Goal: Transaction & Acquisition: Purchase product/service

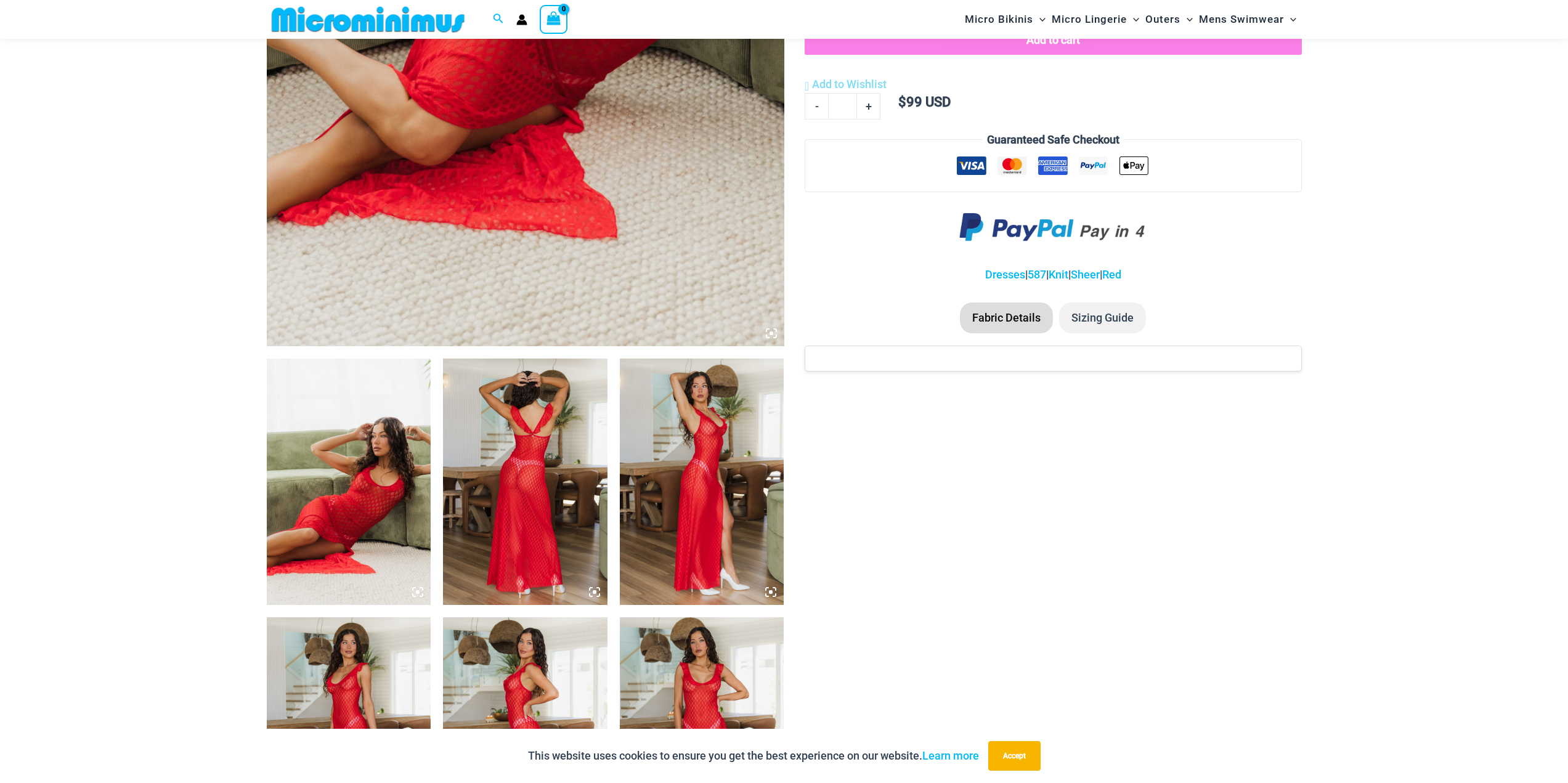
scroll to position [605, 0]
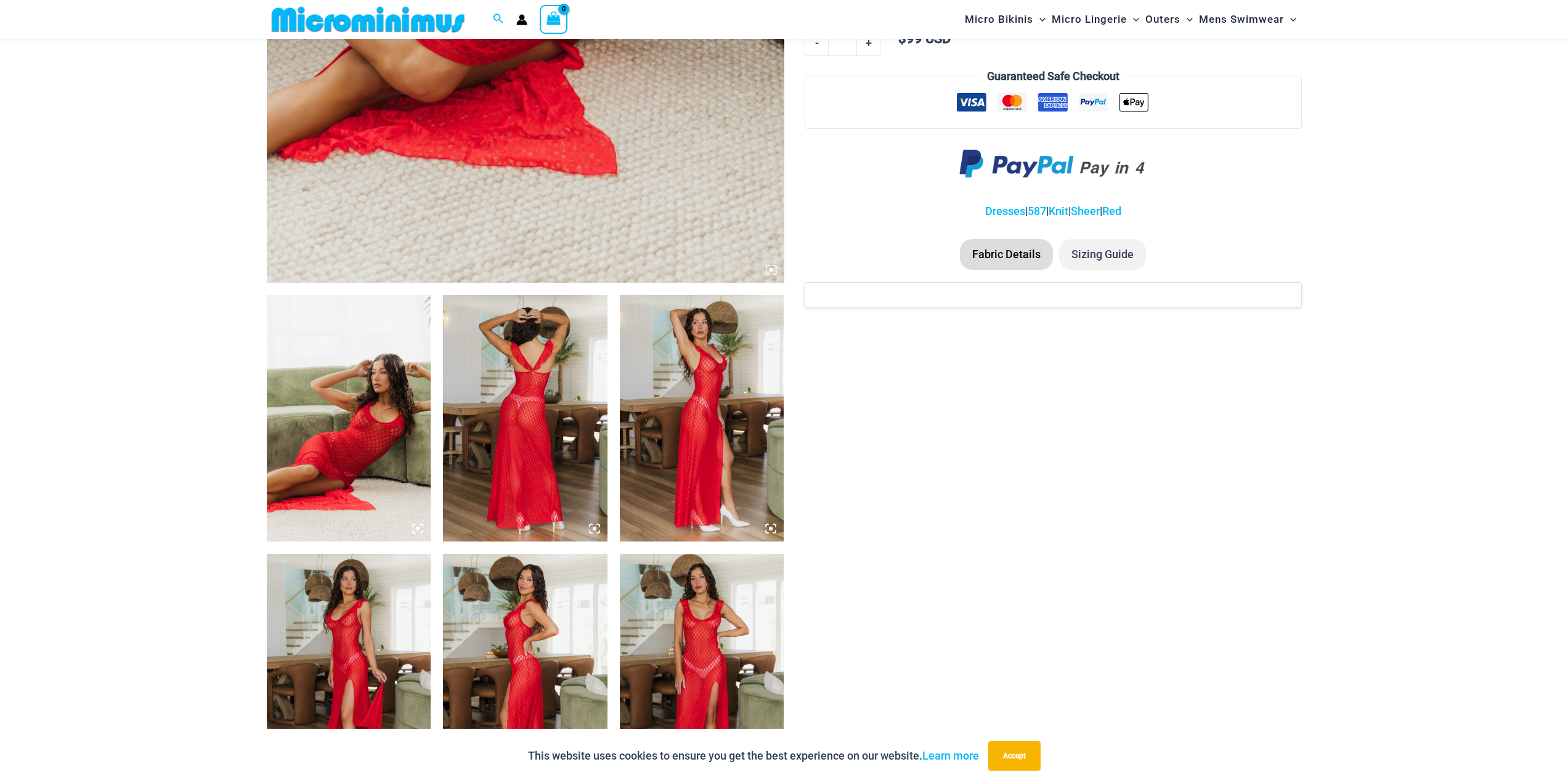
click at [387, 399] on img at bounding box center [349, 417] width 165 height 247
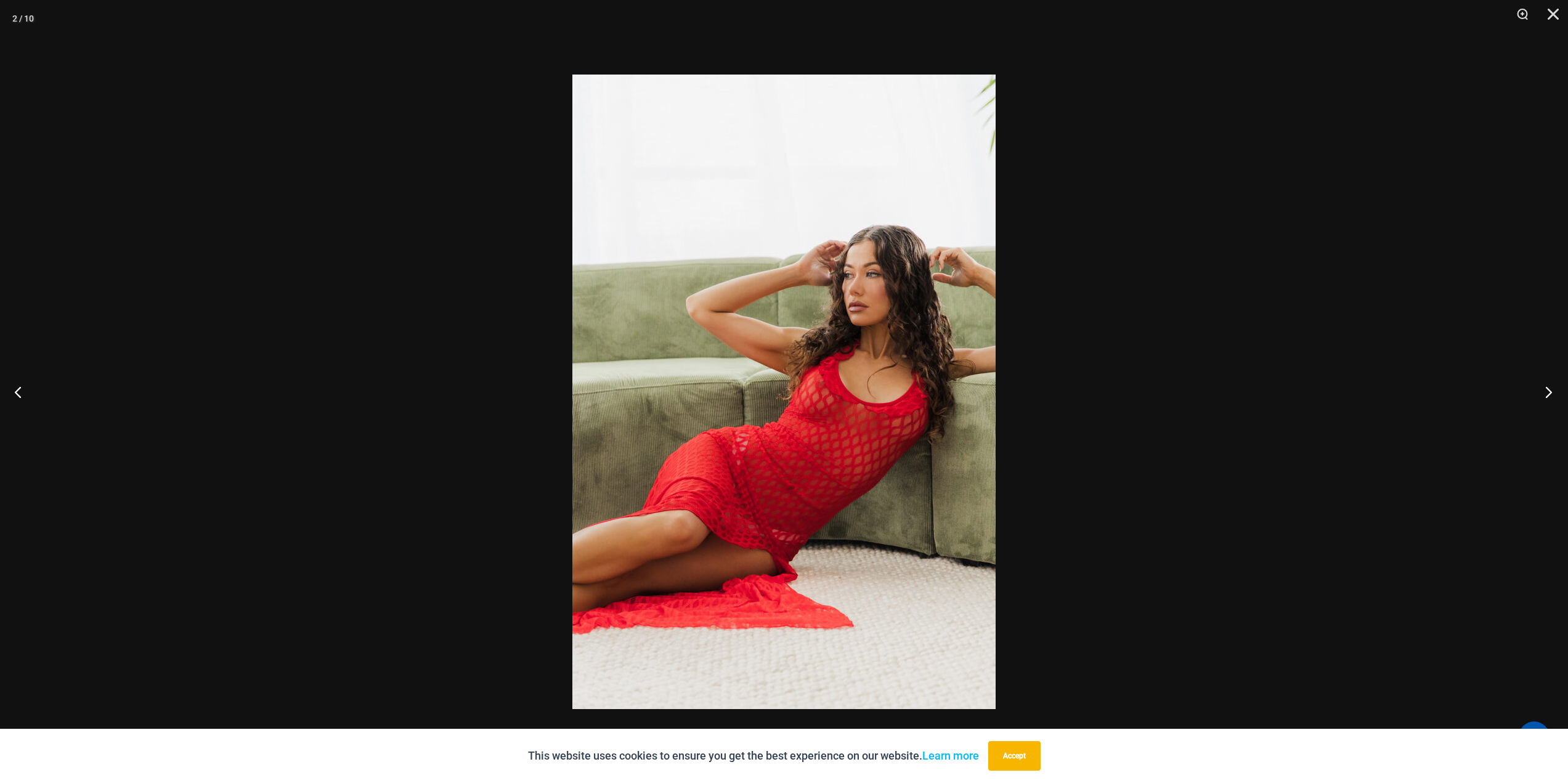
click at [1549, 386] on button "Next" at bounding box center [1545, 392] width 46 height 62
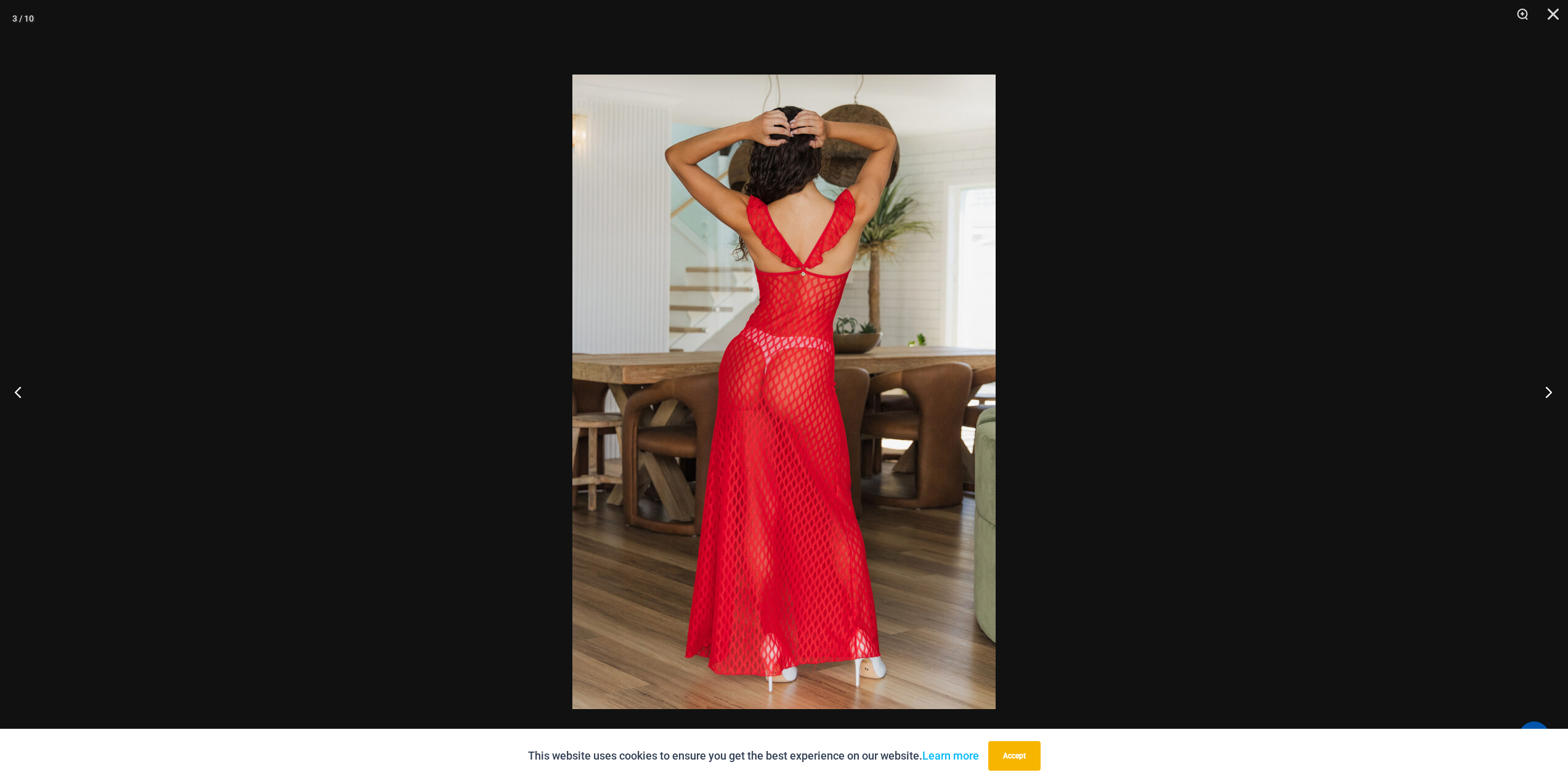
click at [1549, 386] on button "Next" at bounding box center [1545, 392] width 46 height 62
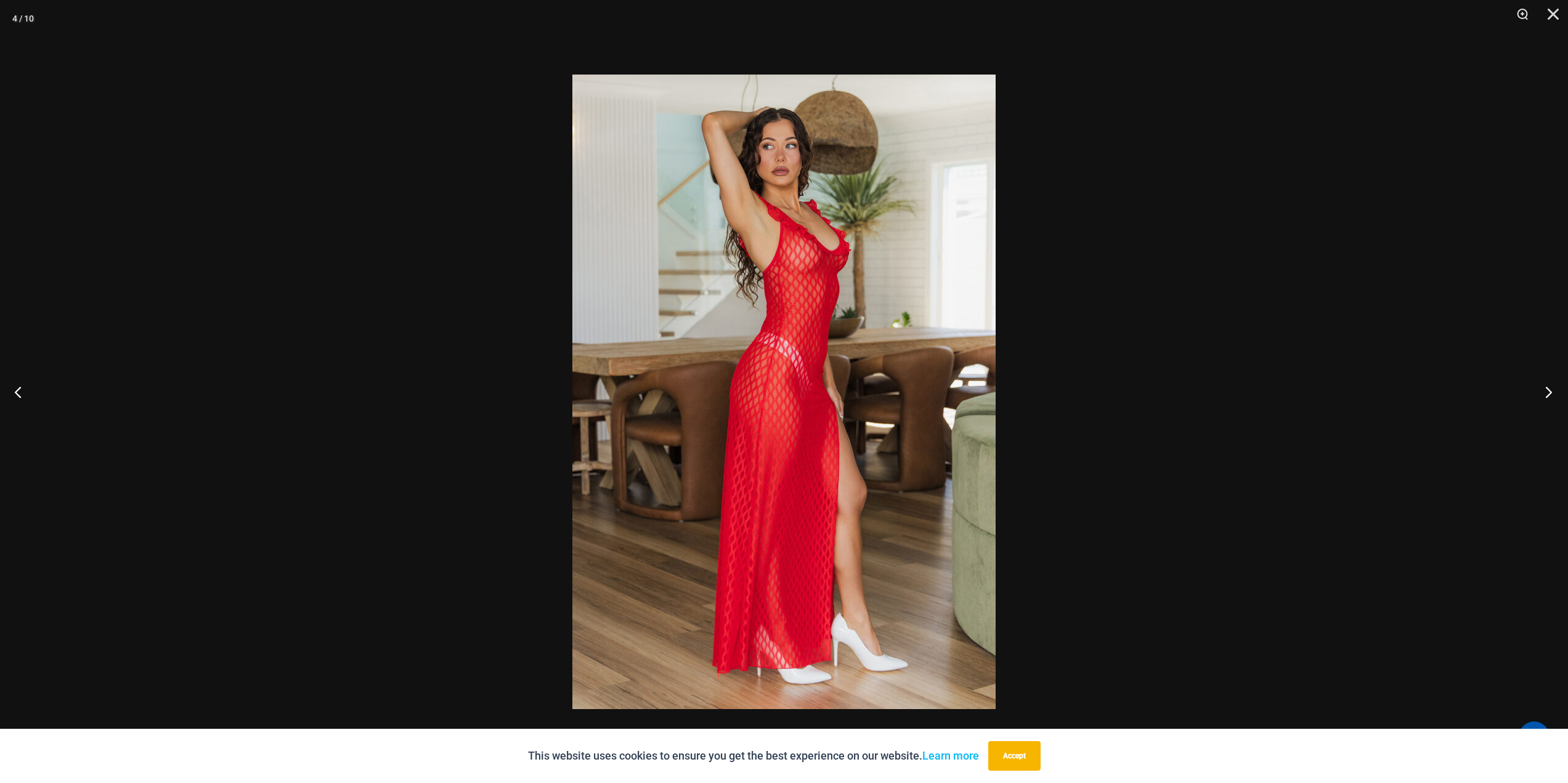
click at [1548, 392] on button "Next" at bounding box center [1545, 392] width 46 height 62
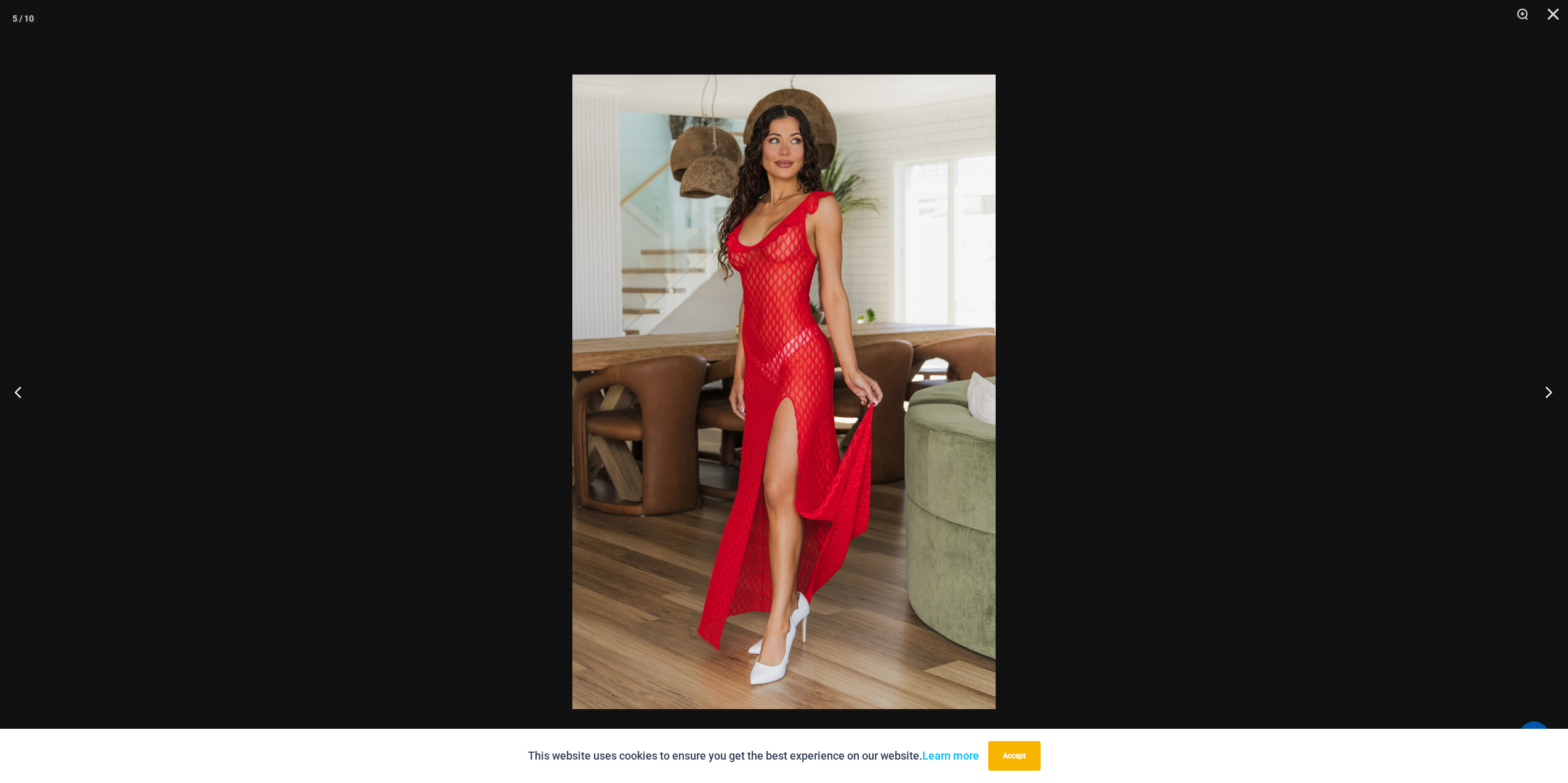
click at [1548, 392] on button "Next" at bounding box center [1545, 392] width 46 height 62
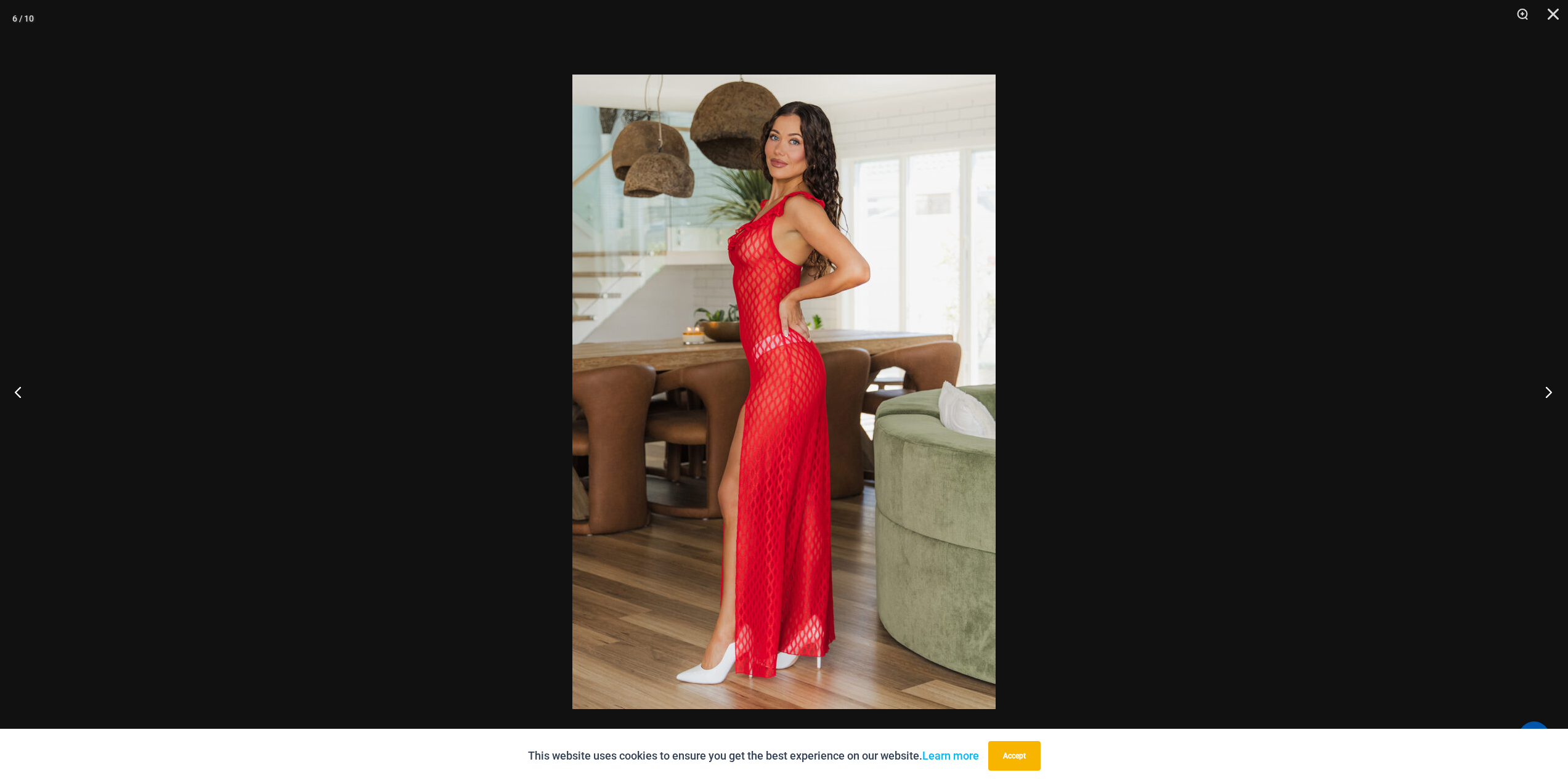
click at [1548, 392] on button "Next" at bounding box center [1545, 392] width 46 height 62
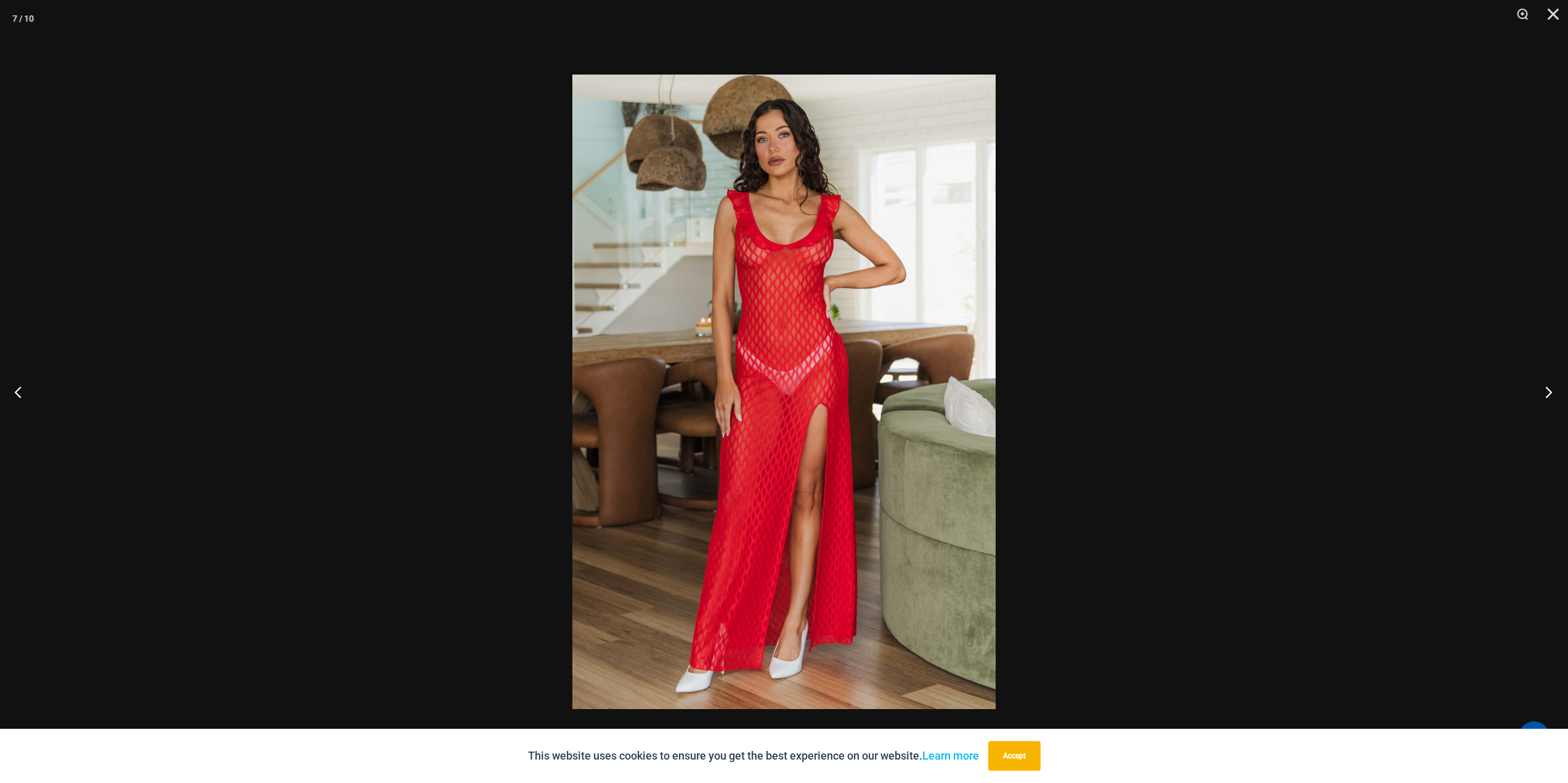
click at [1548, 392] on button "Next" at bounding box center [1545, 392] width 46 height 62
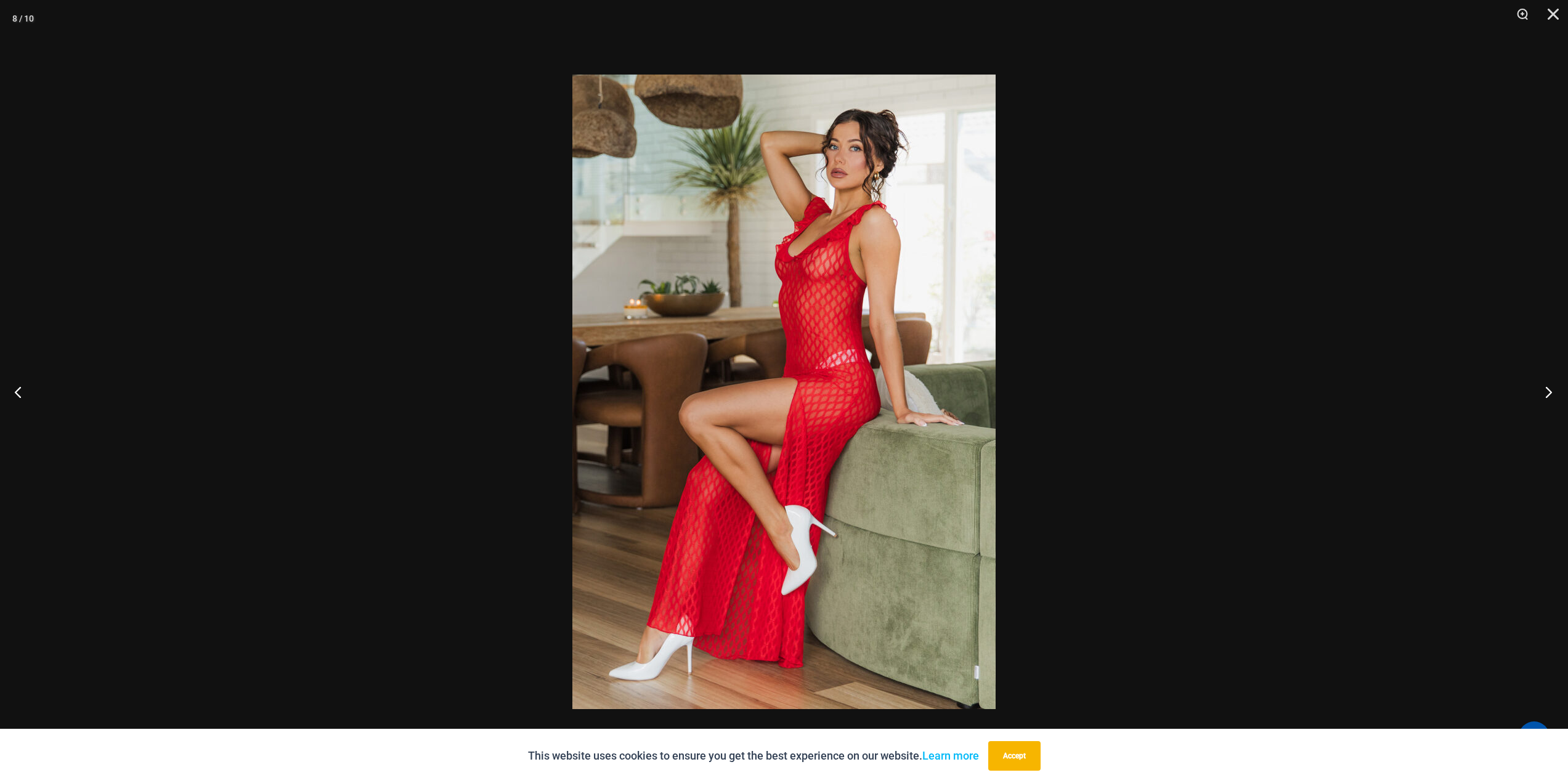
click at [1548, 392] on button "Next" at bounding box center [1545, 392] width 46 height 62
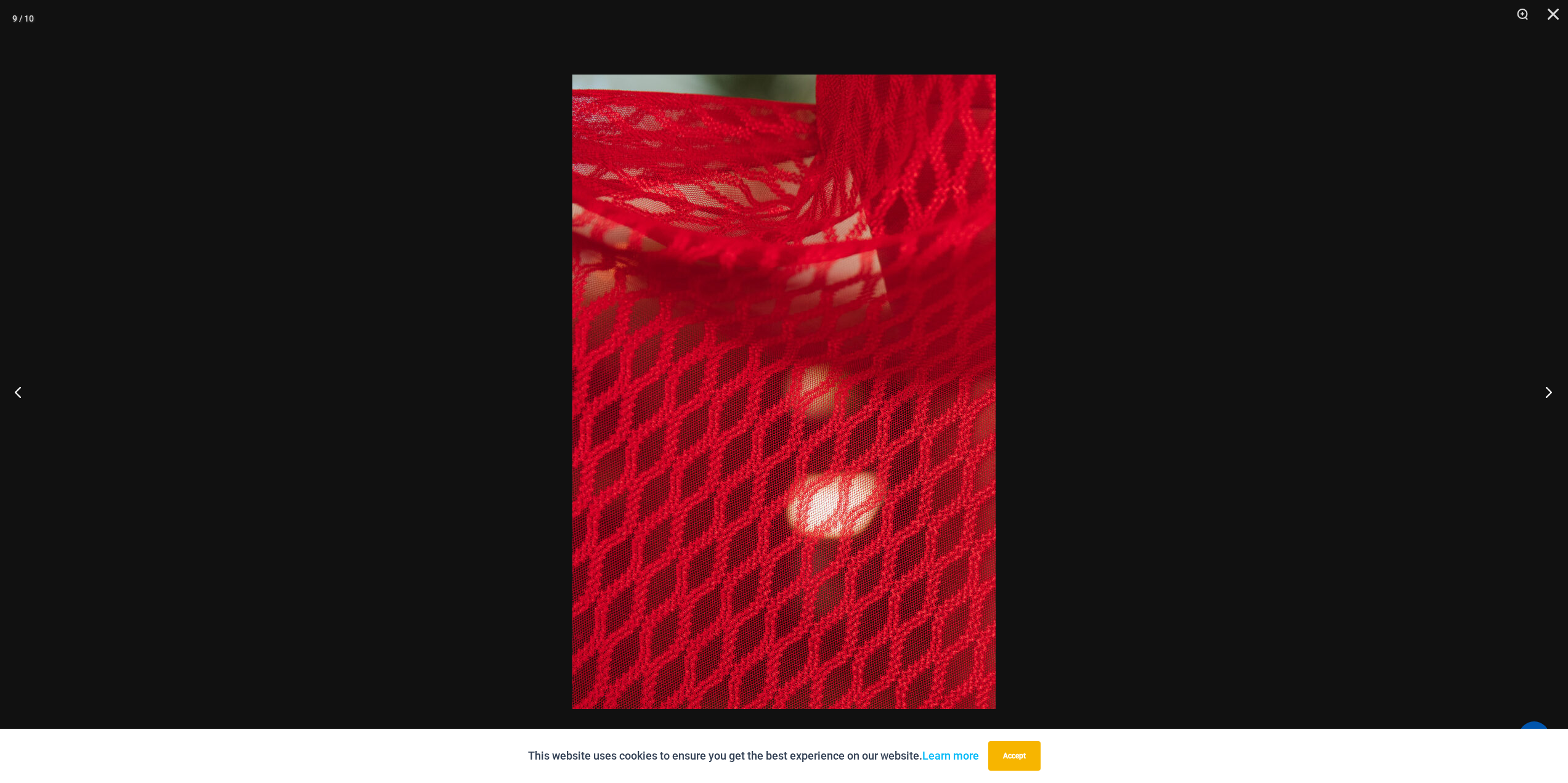
click at [1548, 392] on button "Next" at bounding box center [1545, 392] width 46 height 62
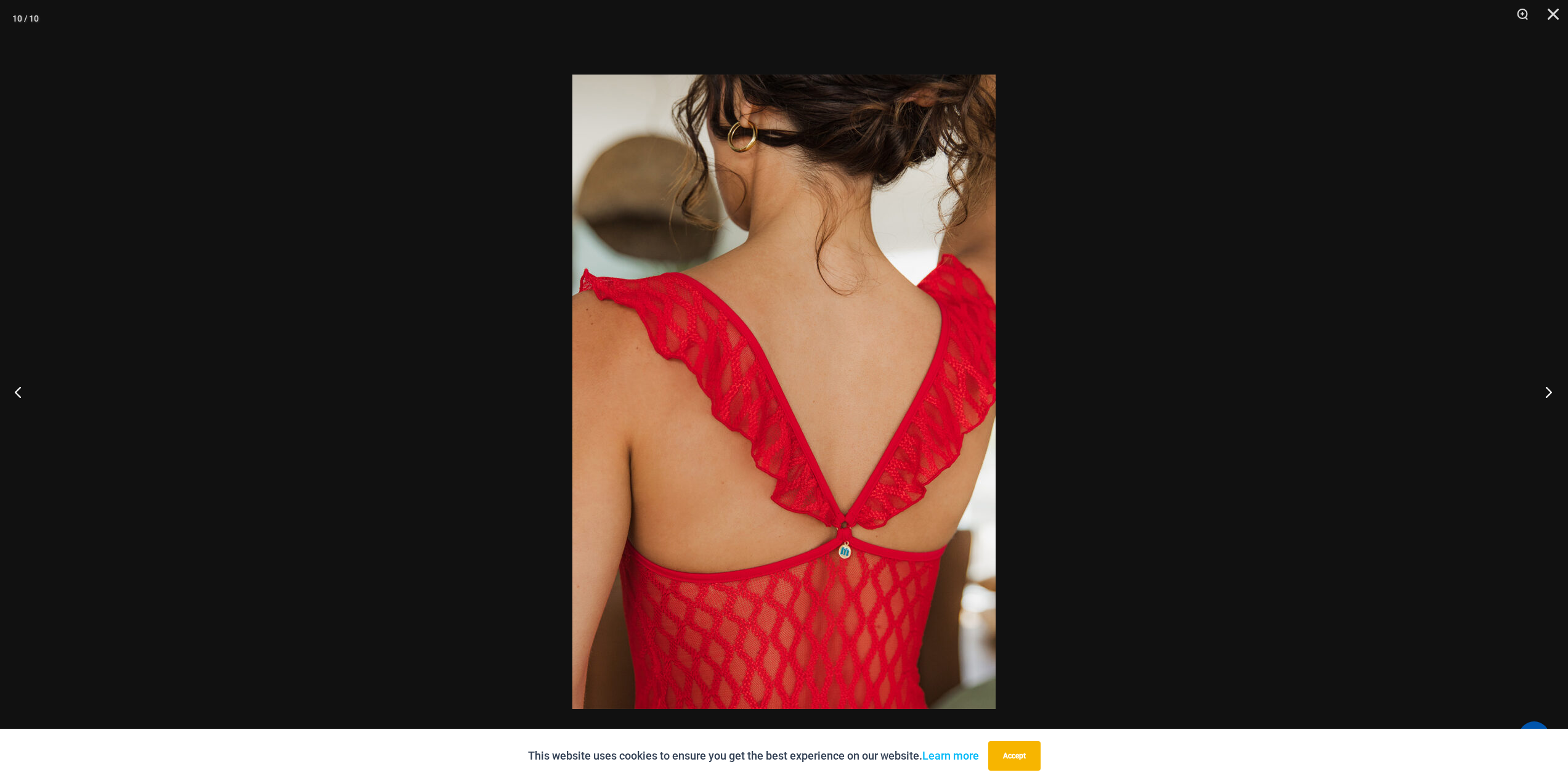
click at [1548, 392] on button "Next" at bounding box center [1545, 392] width 46 height 62
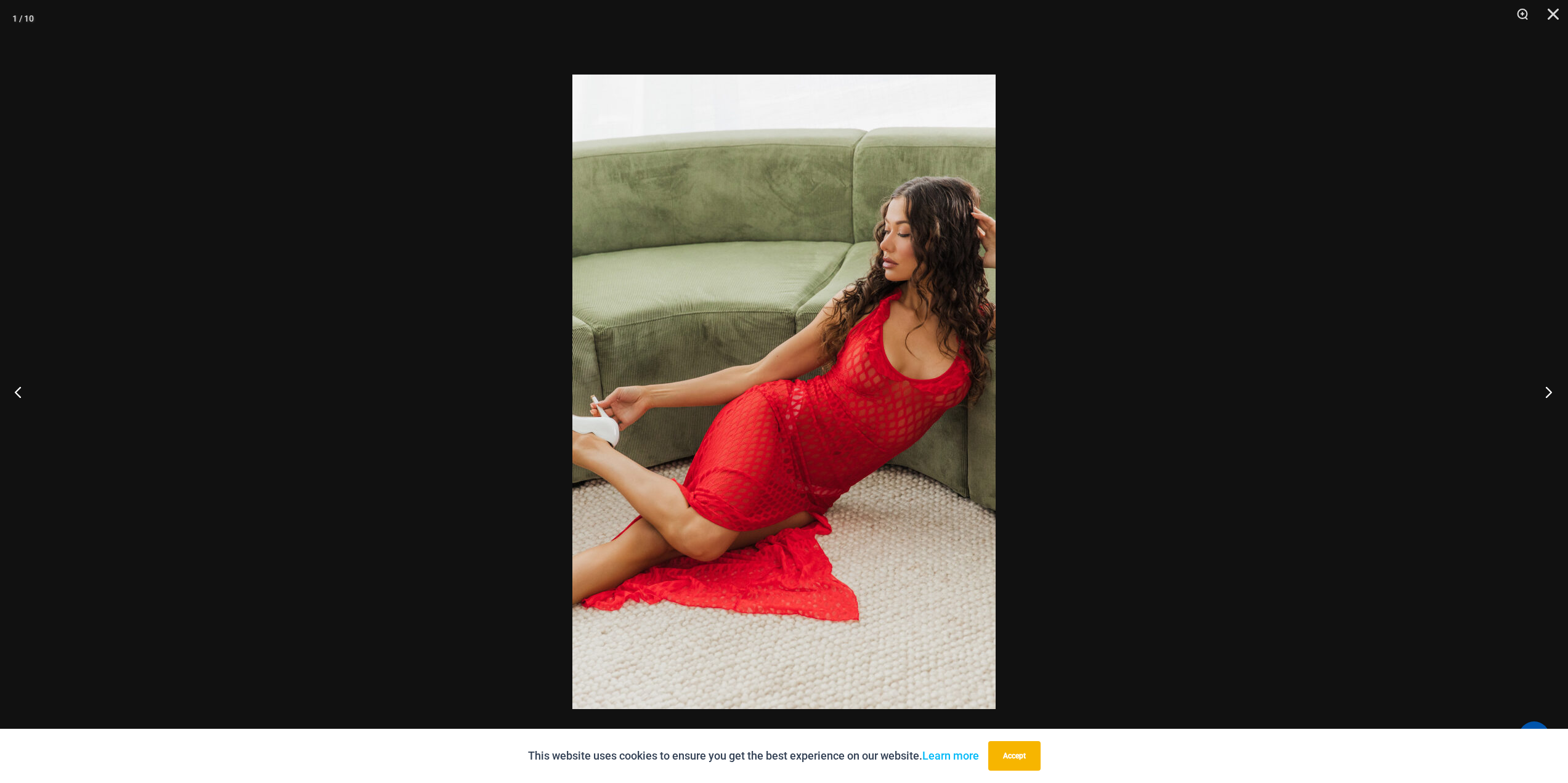
click at [1548, 392] on button "Next" at bounding box center [1545, 392] width 46 height 62
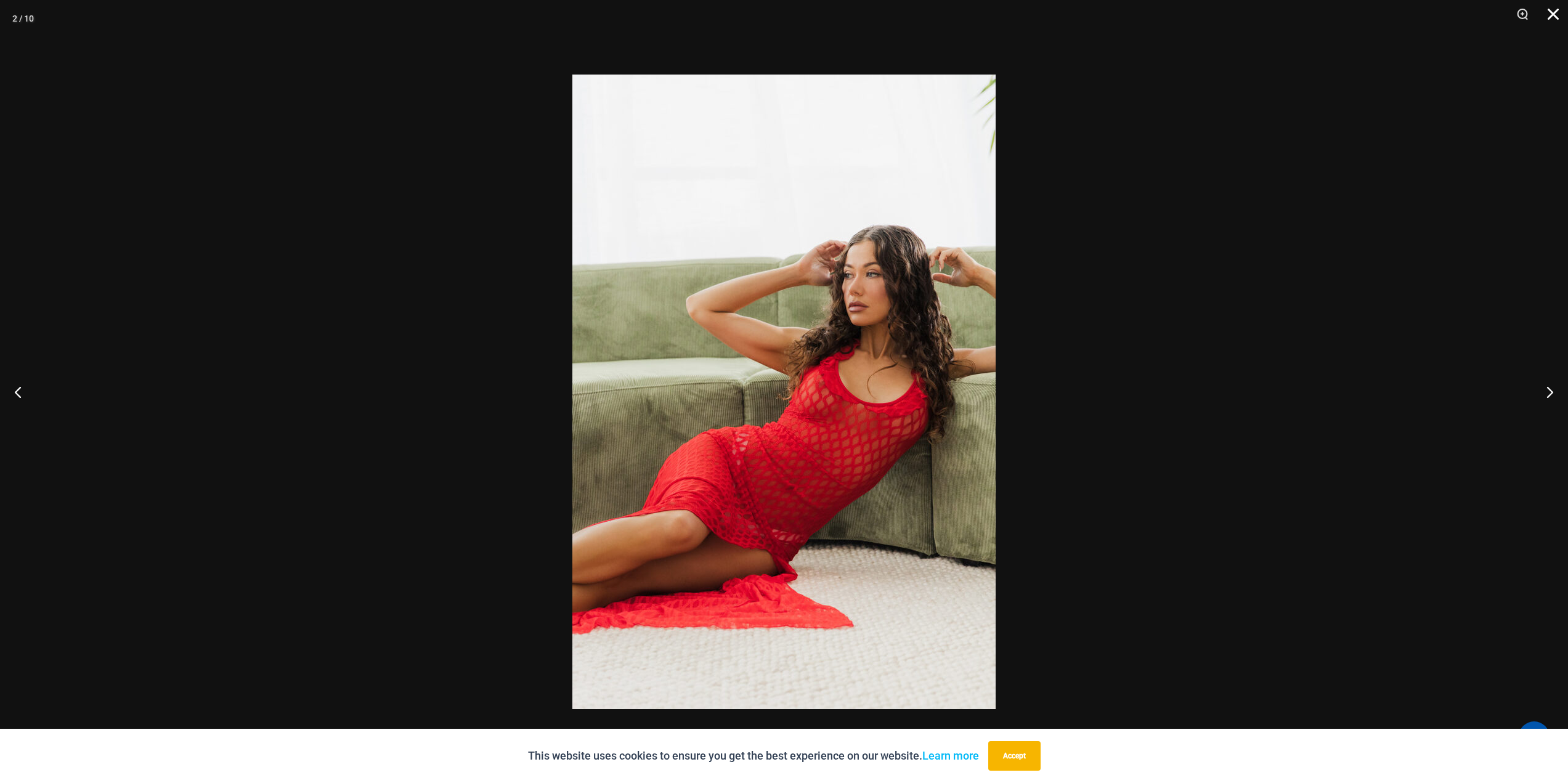
click at [1550, 12] on button "Close" at bounding box center [1548, 18] width 31 height 37
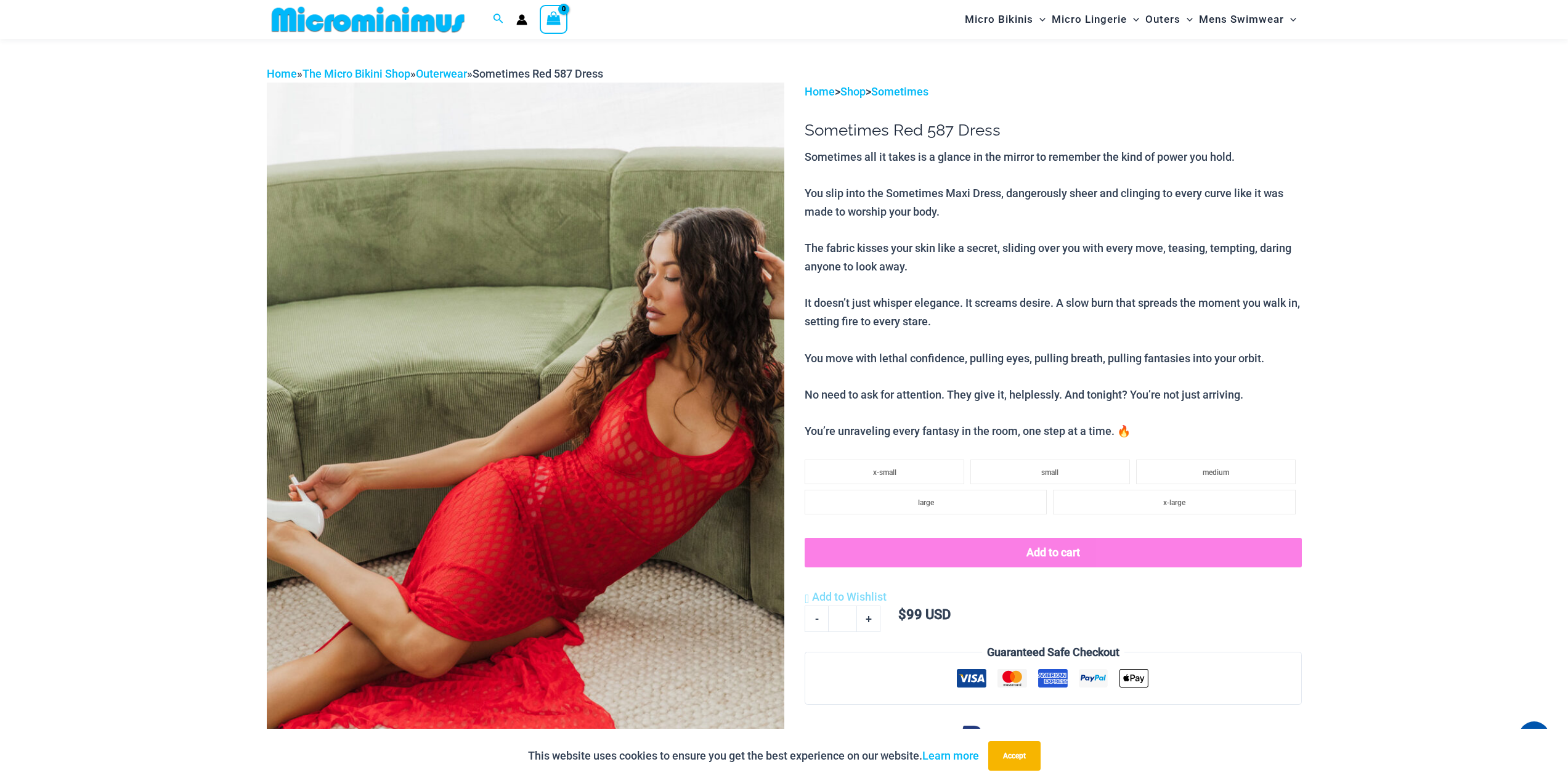
scroll to position [0, 0]
